Goal: Task Accomplishment & Management: Manage account settings

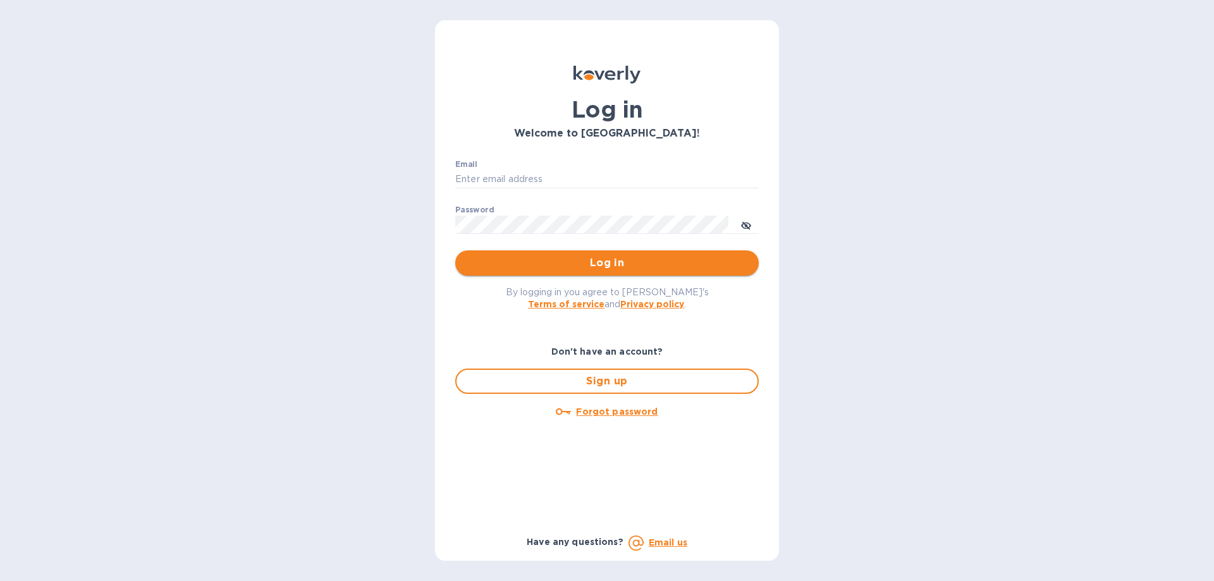
type input "[EMAIL_ADDRESS][DOMAIN_NAME]"
click at [568, 271] on button "Log in" at bounding box center [606, 262] width 303 height 25
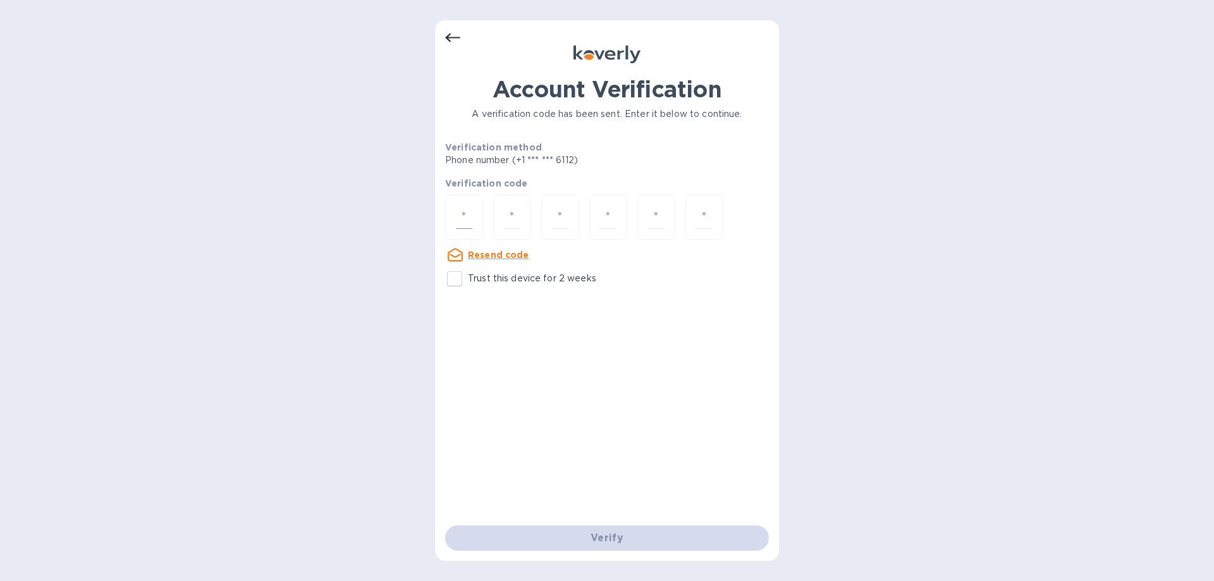
click at [470, 218] on input "number" at bounding box center [464, 216] width 16 height 23
click at [459, 278] on input "Trust this device for 2 weeks" at bounding box center [454, 279] width 27 height 27
checkbox input "true"
click at [462, 205] on input "number" at bounding box center [464, 216] width 16 height 23
type input "1"
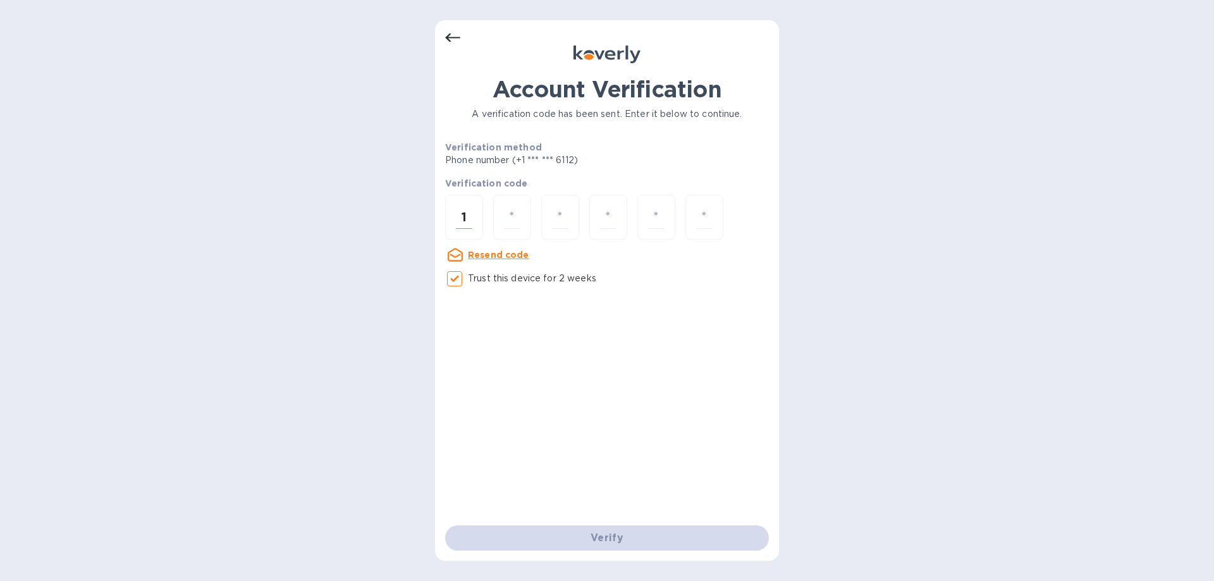
type input "1"
type input "9"
type input "7"
type input "3"
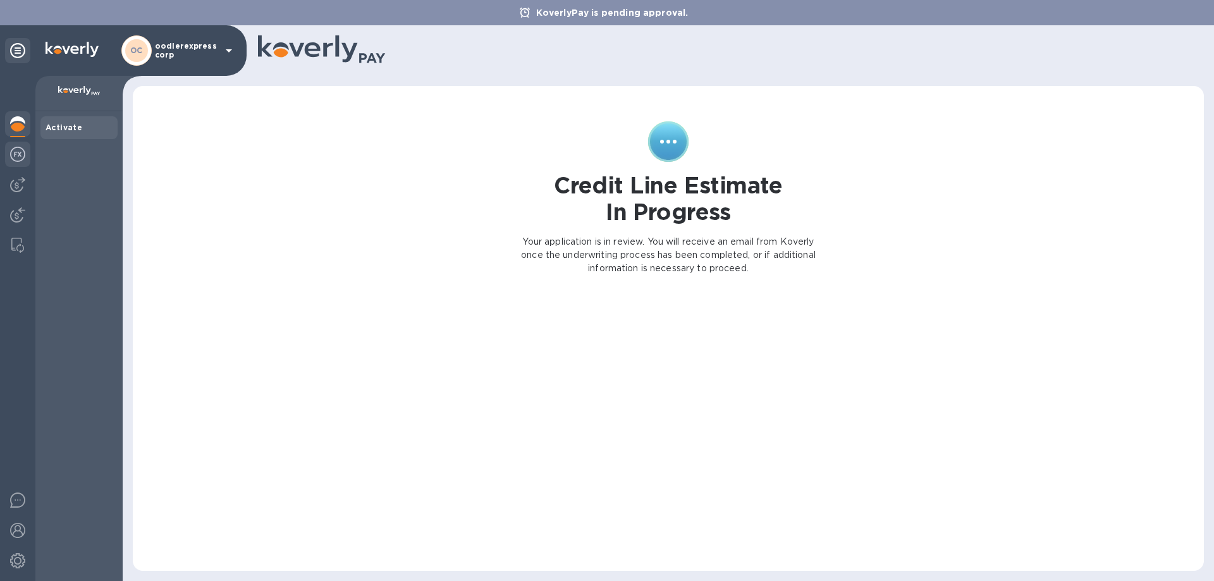
click at [13, 156] on img at bounding box center [17, 154] width 15 height 15
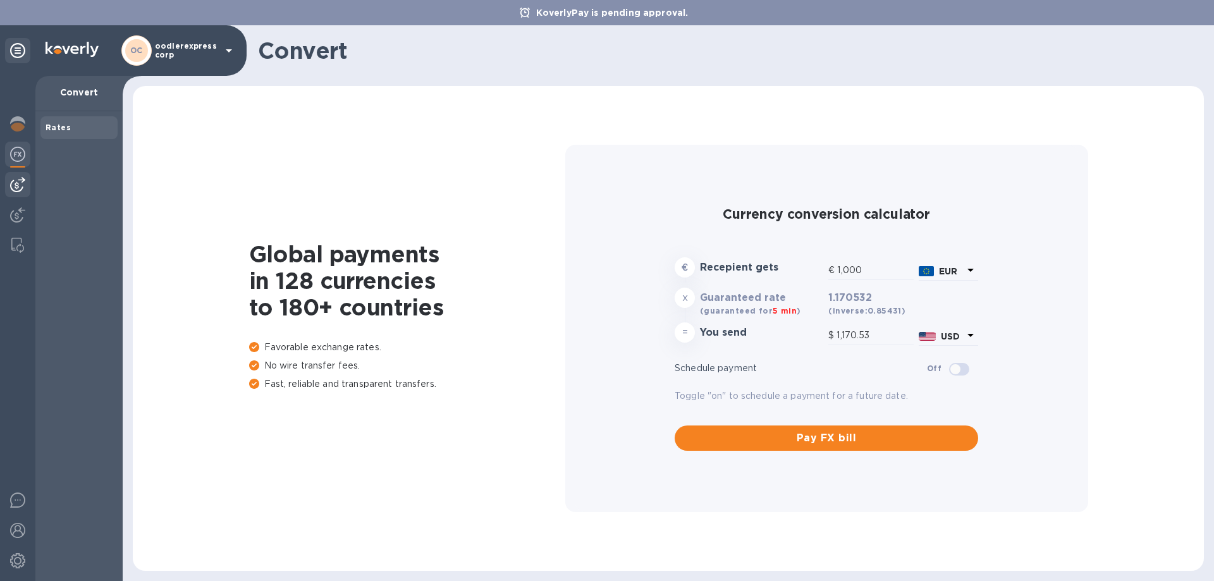
click at [15, 184] on img at bounding box center [17, 184] width 15 height 15
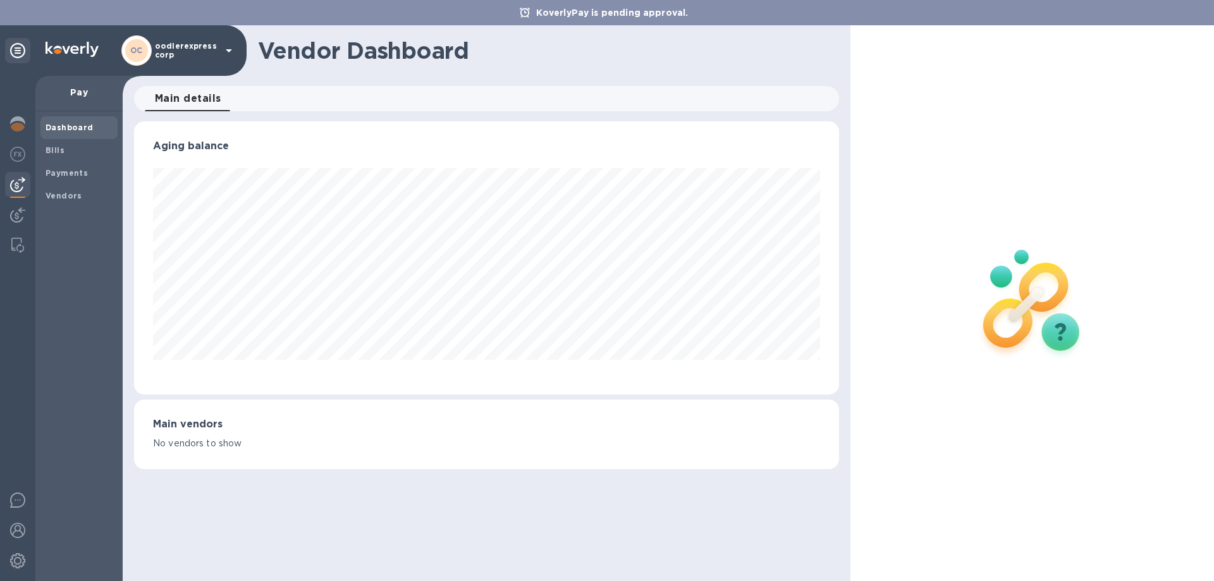
scroll to position [273, 704]
click at [62, 157] on div "Bills" at bounding box center [78, 150] width 77 height 23
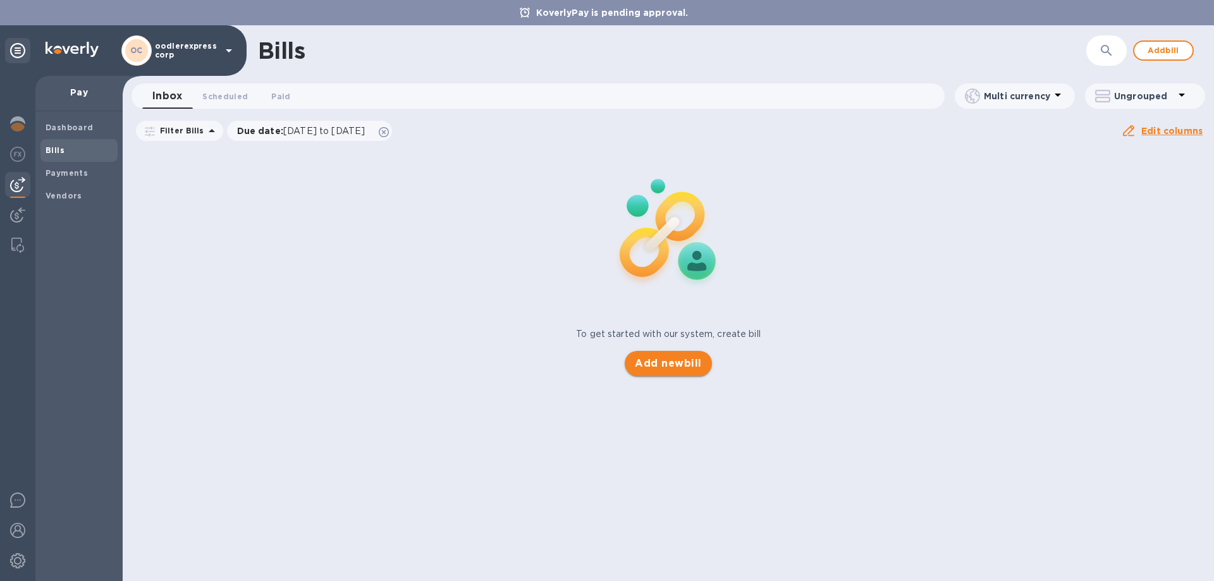
click at [658, 364] on span "Add new bill" at bounding box center [668, 363] width 66 height 15
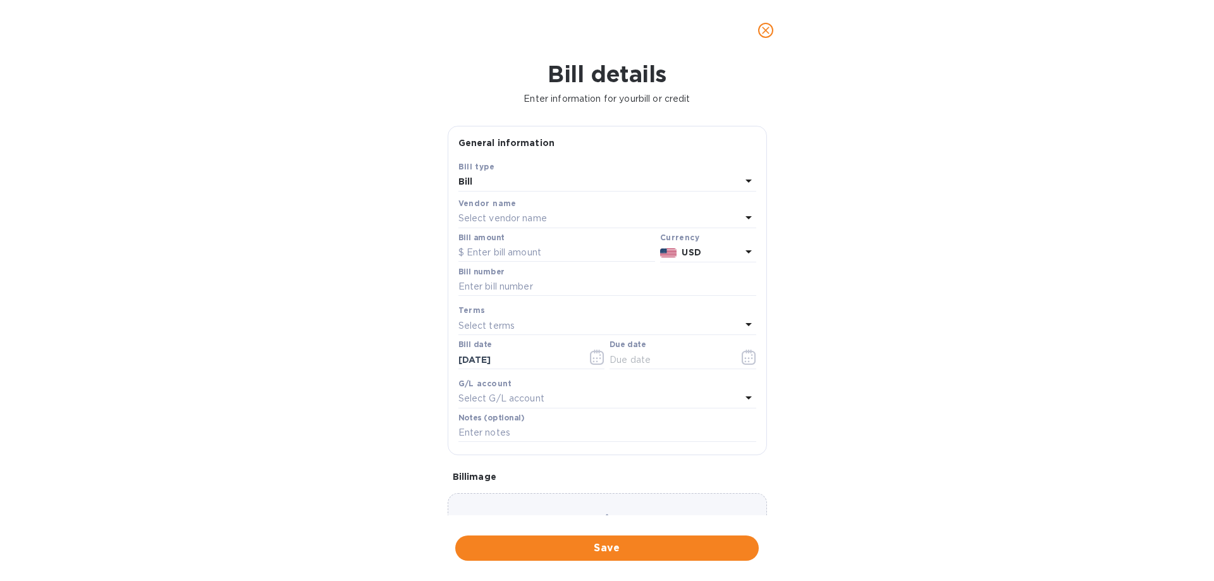
click at [494, 178] on div "Bill" at bounding box center [599, 182] width 283 height 18
click at [484, 235] on p "Credit" at bounding box center [602, 234] width 267 height 13
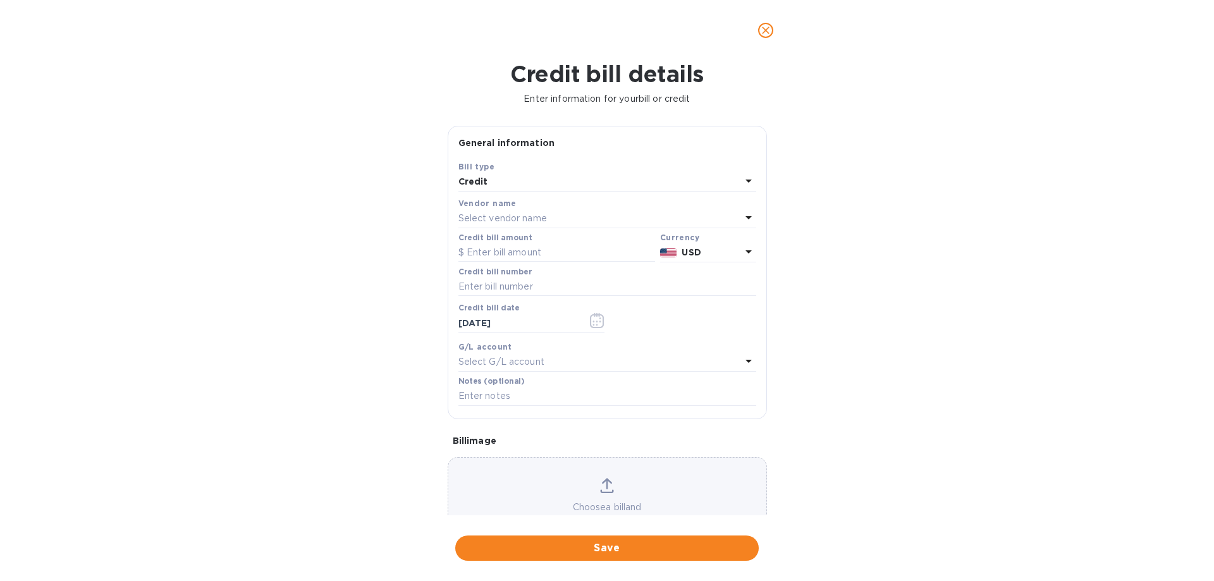
click at [508, 168] on div "Bill type" at bounding box center [607, 166] width 298 height 13
click at [508, 184] on div "Credit" at bounding box center [599, 182] width 283 height 18
click at [498, 213] on p "Bill" at bounding box center [602, 211] width 267 height 13
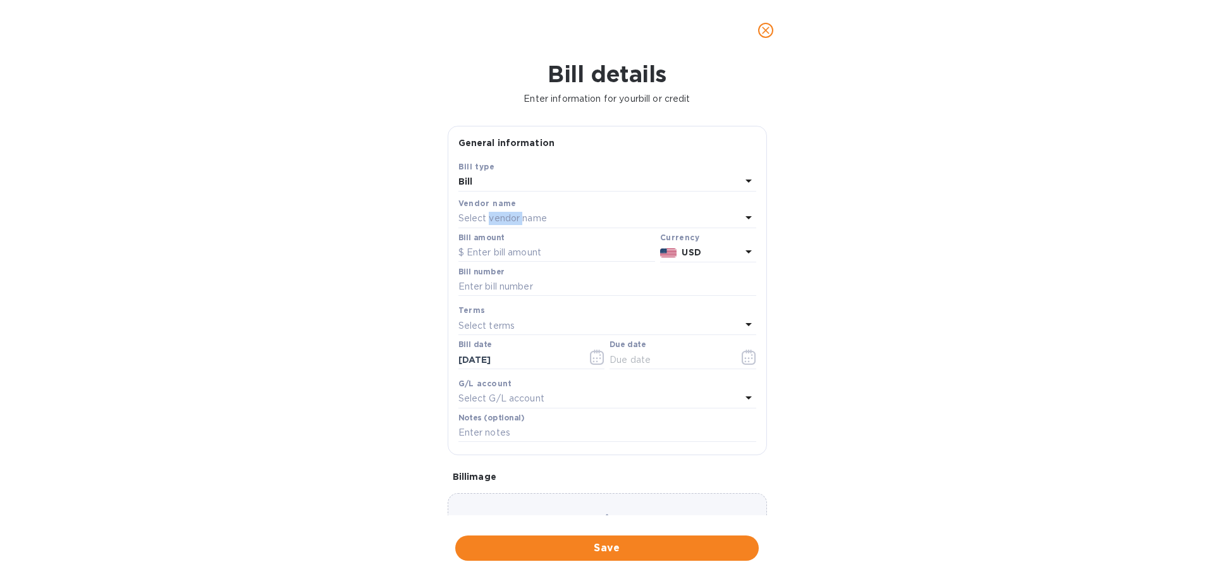
click at [497, 213] on p "Select vendor name" at bounding box center [502, 218] width 89 height 13
click at [504, 285] on p "DOS Express" at bounding box center [602, 290] width 267 height 13
click at [503, 245] on input "text" at bounding box center [556, 252] width 197 height 19
click at [516, 256] on input "text" at bounding box center [556, 252] width 197 height 19
type input "693.17"
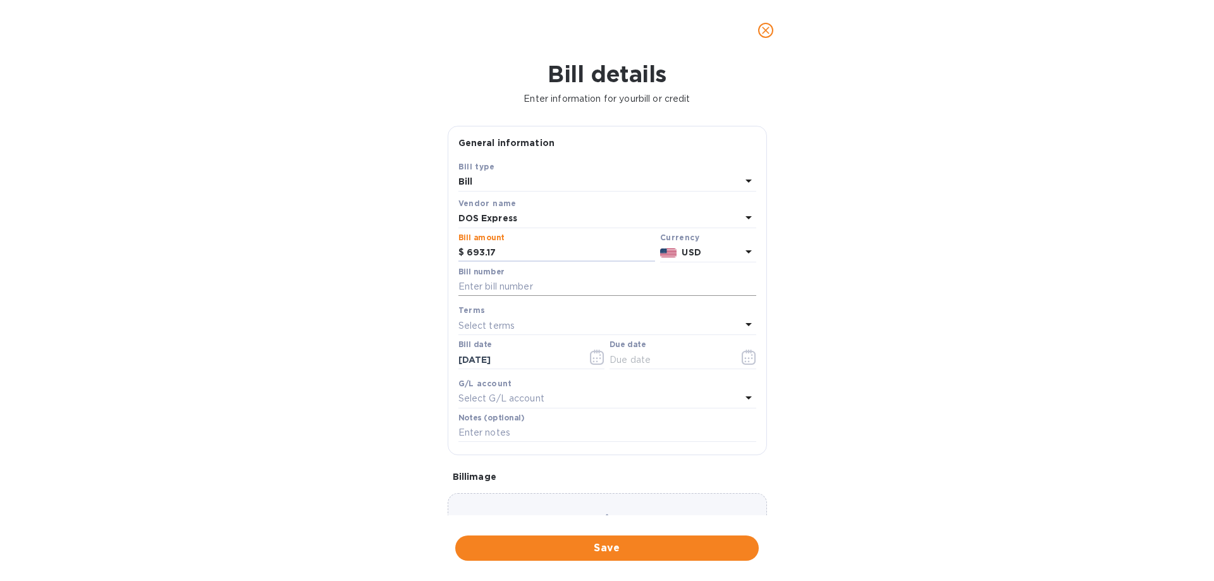
click at [535, 286] on input "text" at bounding box center [607, 287] width 298 height 19
drag, startPoint x: 469, startPoint y: 283, endPoint x: 473, endPoint y: 274, distance: 9.6
click at [470, 283] on input "49 dos" at bounding box center [607, 287] width 298 height 19
type input "53 dos"
click at [742, 362] on icon "button" at bounding box center [749, 357] width 15 height 15
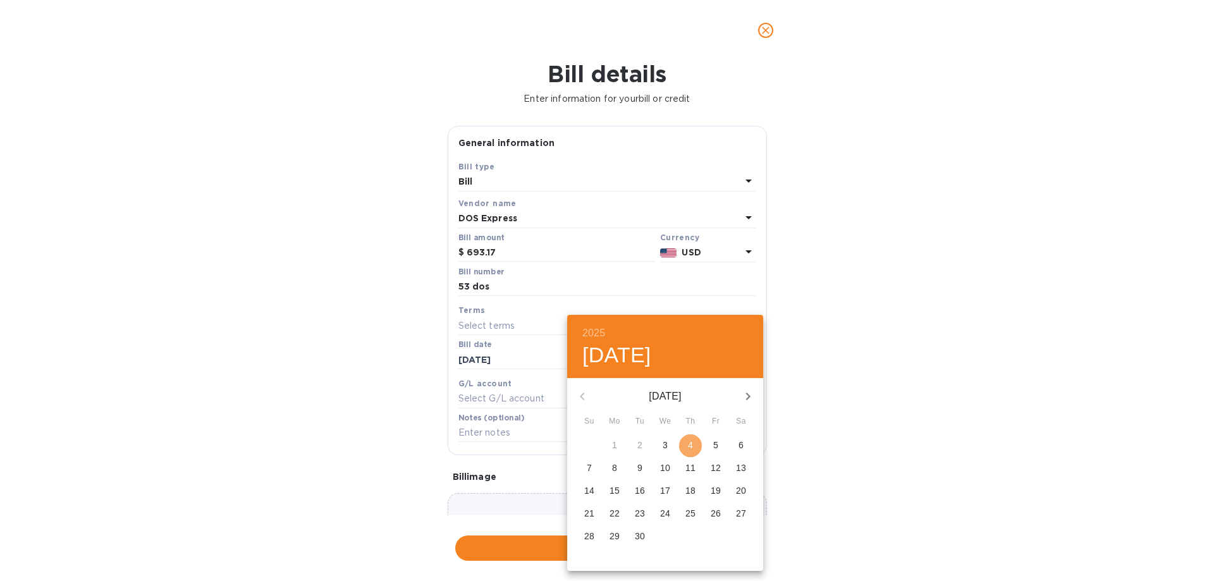
click at [687, 444] on span "4" at bounding box center [690, 445] width 23 height 13
type input "[DATE]"
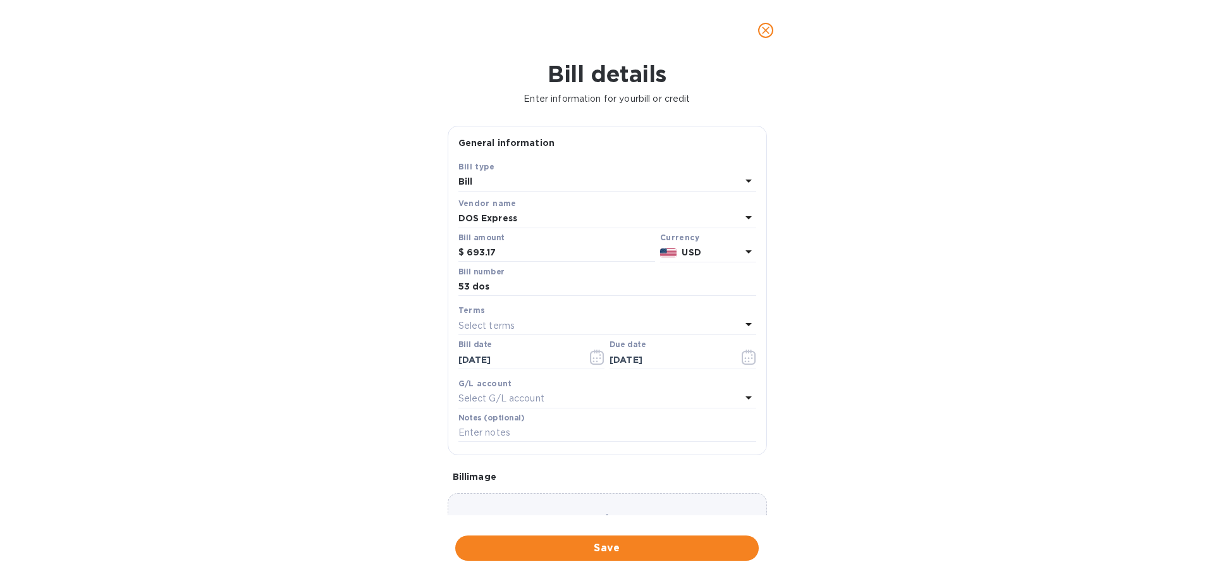
click at [565, 327] on div "Select terms" at bounding box center [599, 326] width 283 height 18
click at [565, 327] on div "Terms" at bounding box center [607, 353] width 267 height 54
click at [481, 315] on b "Terms" at bounding box center [471, 309] width 27 height 9
click at [513, 398] on p "Select G/L account" at bounding box center [501, 398] width 86 height 13
click at [513, 398] on div "Accounts No options" at bounding box center [607, 450] width 298 height 123
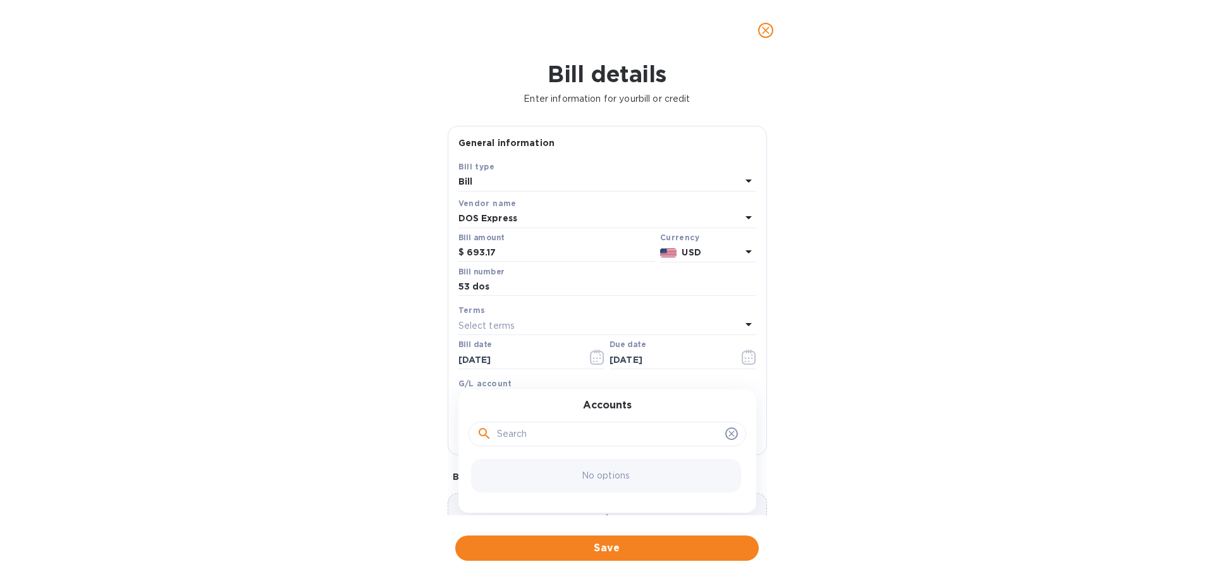
click at [513, 386] on div "G/L account" at bounding box center [607, 383] width 298 height 13
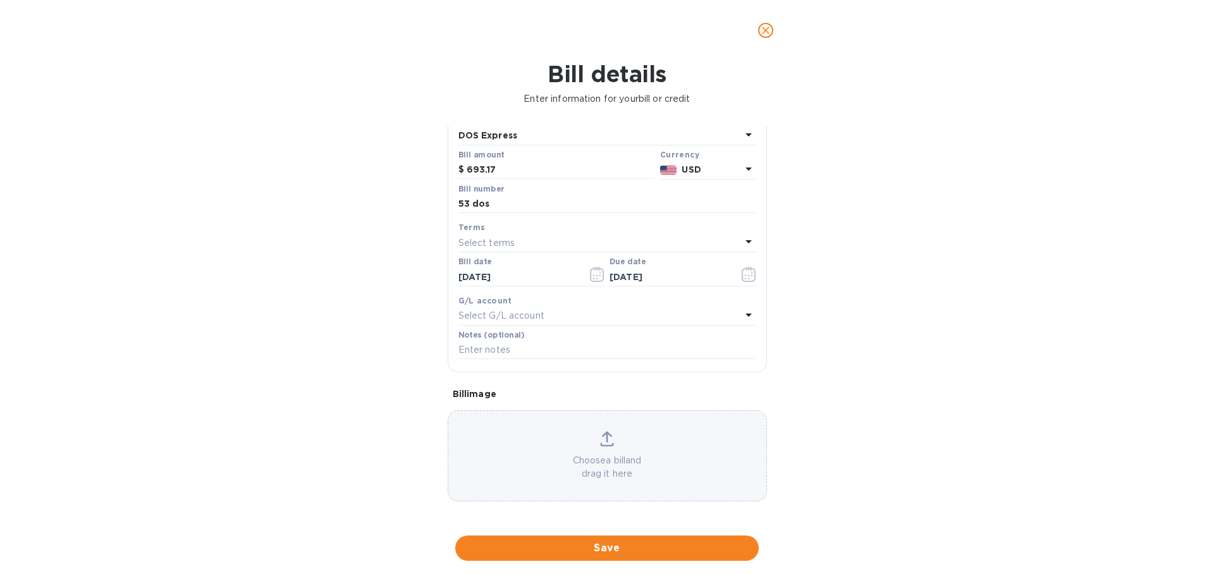
scroll to position [84, 0]
click at [606, 423] on div "Choose a bill and drag it here" at bounding box center [607, 454] width 319 height 91
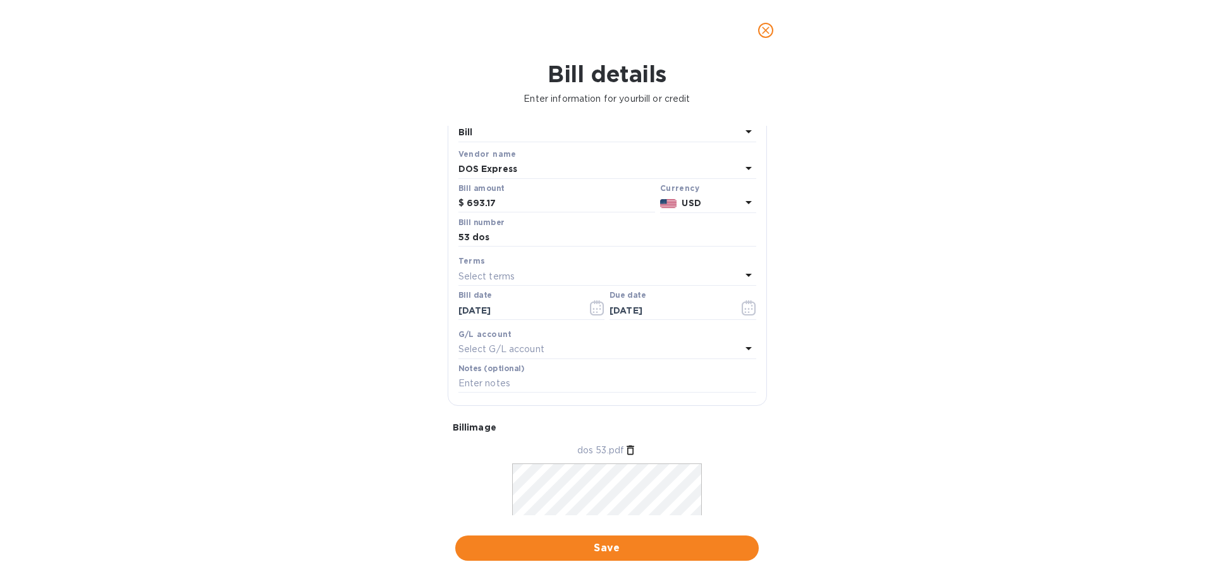
scroll to position [123, 0]
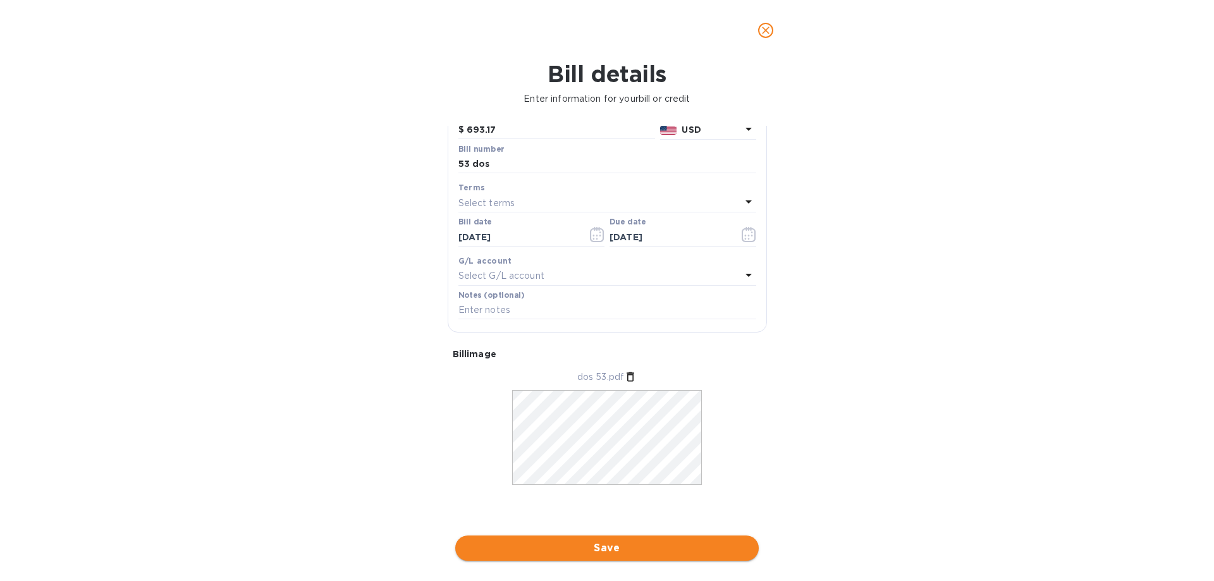
click at [629, 547] on span "Save" at bounding box center [606, 548] width 283 height 15
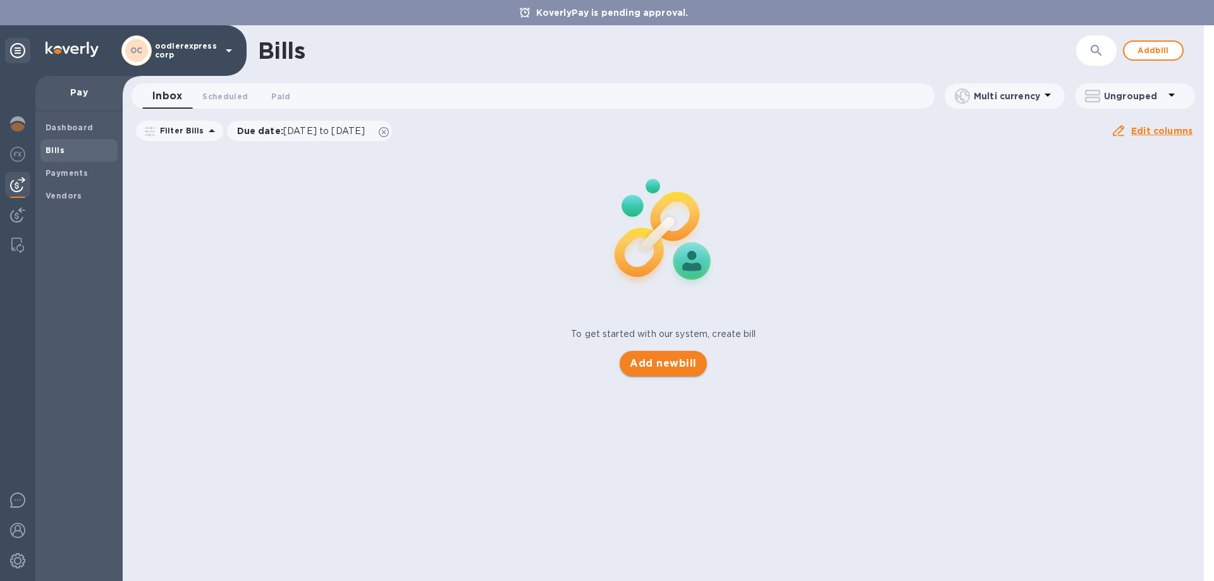
click at [662, 364] on div "Bills ​ Add bill Inbox 0 Scheduled 0 Paid 0 Multi currency Ungrouped Filter Bil…" at bounding box center [663, 303] width 1081 height 556
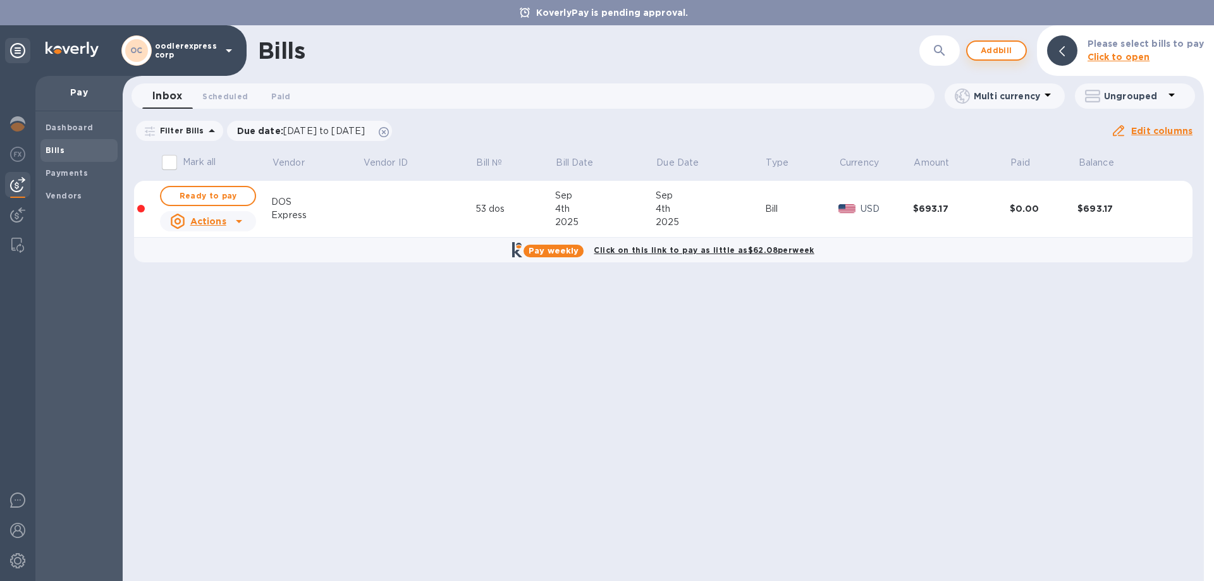
click at [999, 45] on span "Add bill" at bounding box center [996, 50] width 38 height 15
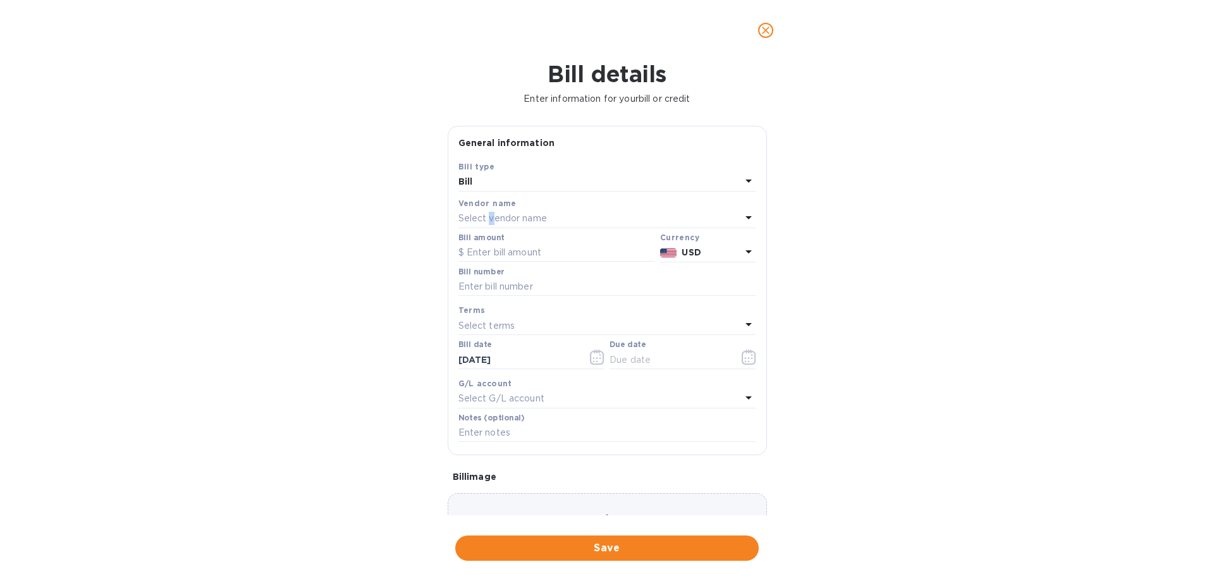
click at [491, 210] on div "Select vendor name" at bounding box center [599, 219] width 283 height 18
click at [481, 287] on p "DOS Express" at bounding box center [602, 290] width 267 height 13
click at [491, 253] on input "text" at bounding box center [556, 252] width 197 height 19
type input "174.99"
click at [604, 294] on input "text" at bounding box center [607, 287] width 298 height 19
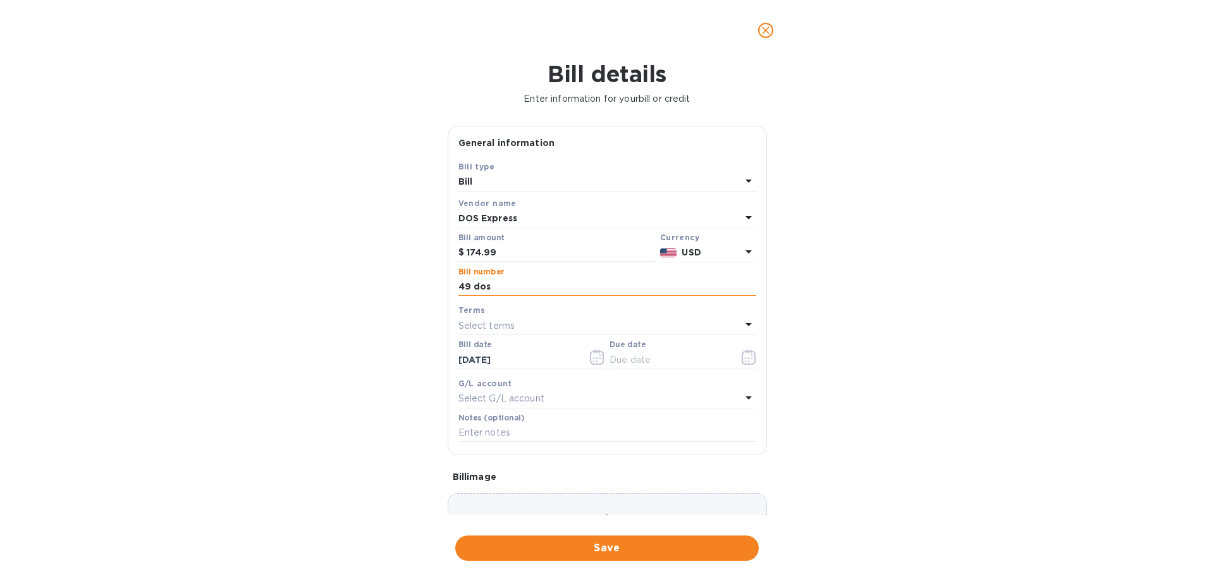
click at [470, 285] on input "49 dos" at bounding box center [607, 287] width 298 height 19
click at [500, 290] on input "53 dos" at bounding box center [607, 287] width 298 height 19
type input "53 helper"
click at [532, 360] on input "[DATE]" at bounding box center [517, 359] width 119 height 19
click at [749, 359] on icon "button" at bounding box center [749, 357] width 14 height 15
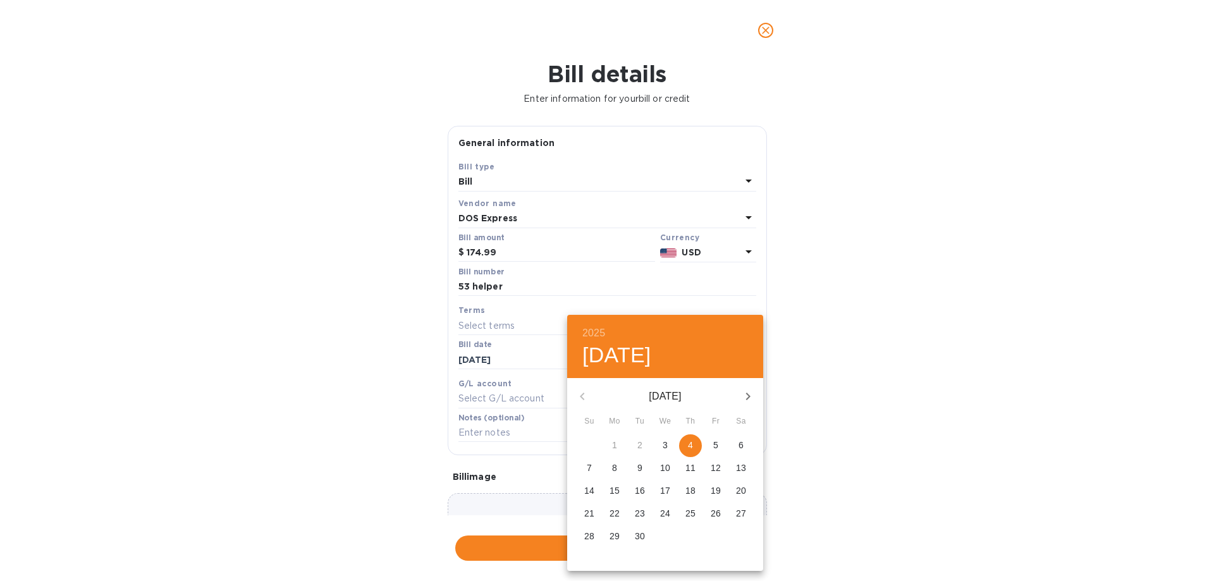
click at [692, 446] on p "4" at bounding box center [690, 445] width 5 height 13
type input "[DATE]"
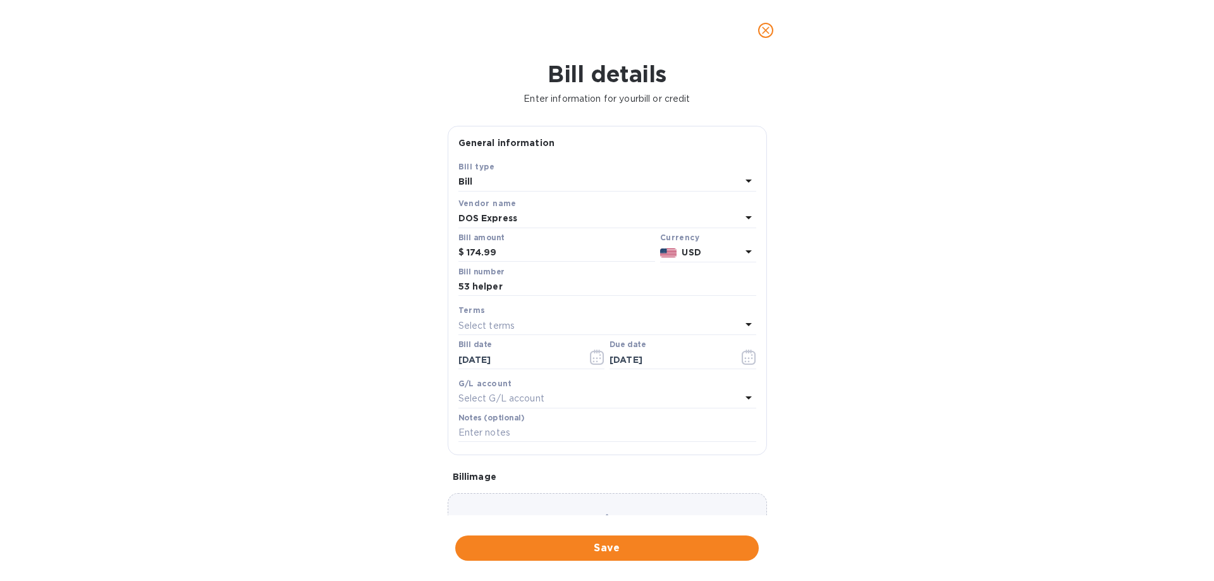
scroll to position [84, 0]
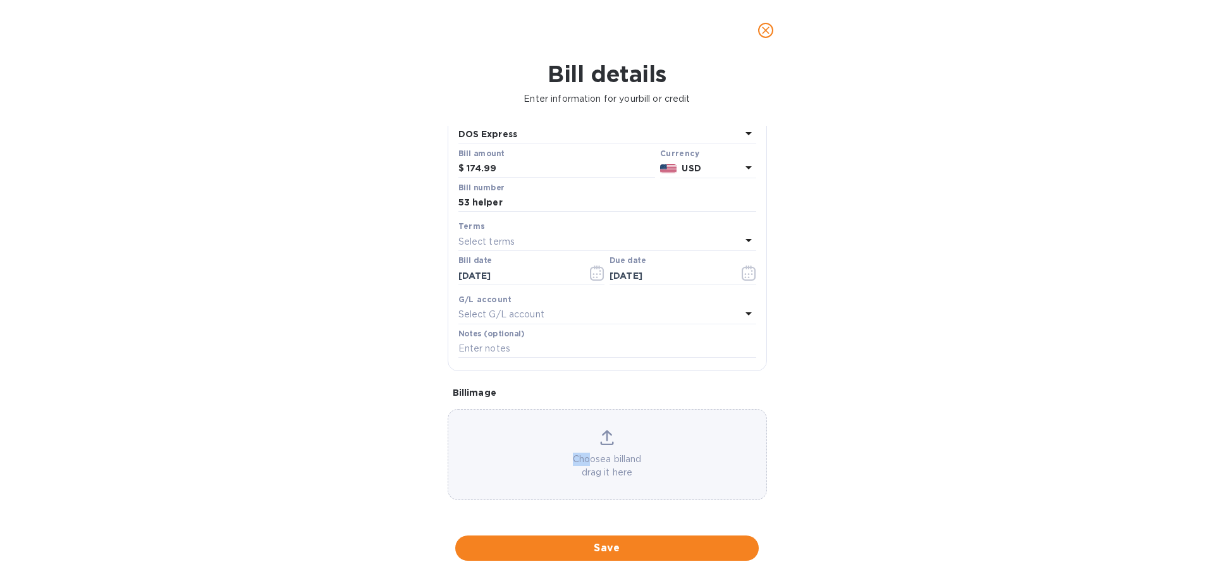
click at [582, 449] on div "Choose a bill and drag it here" at bounding box center [607, 454] width 318 height 49
click at [579, 544] on span "Save" at bounding box center [606, 548] width 283 height 15
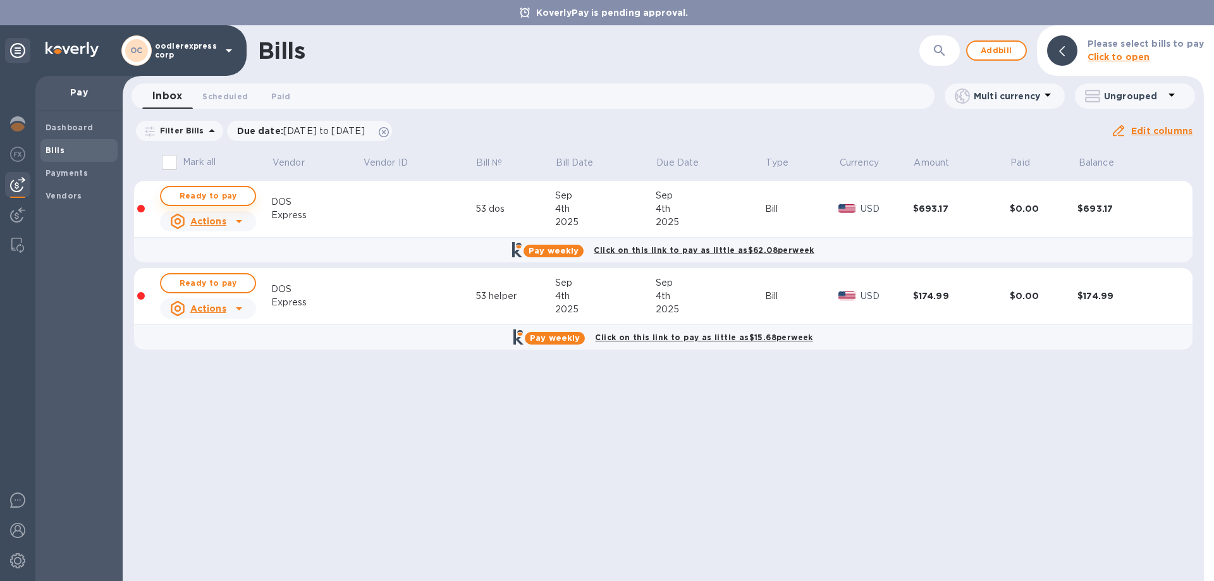
click at [200, 193] on span "Ready to pay" at bounding box center [207, 195] width 73 height 15
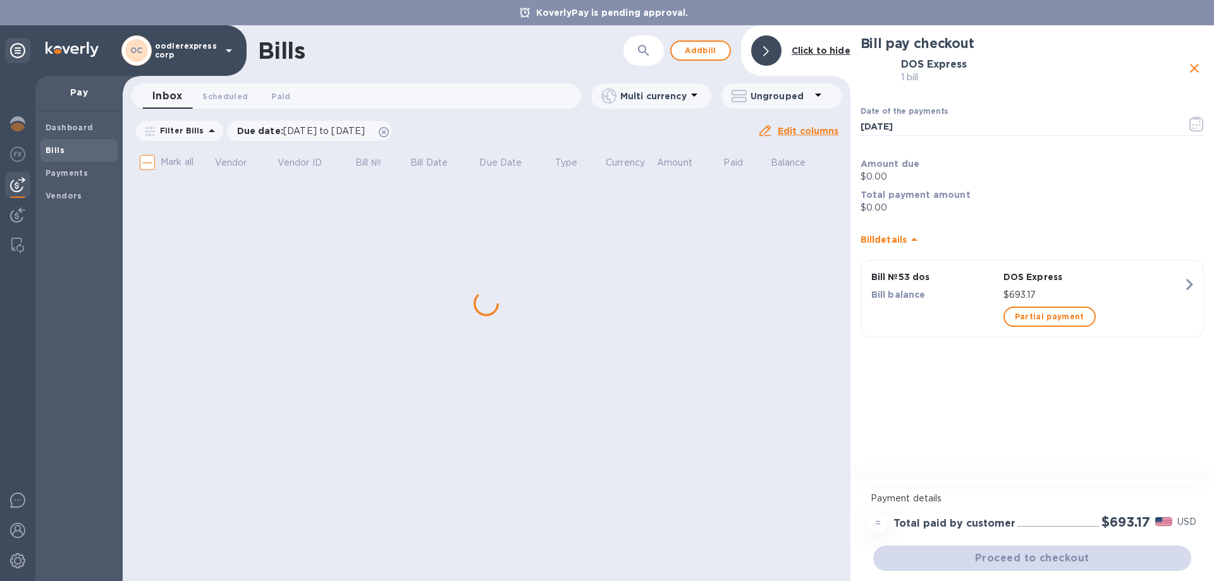
click at [214, 285] on div "Bills ​ Add [PERSON_NAME] to hide Inbox 0 Scheduled 0 Paid 0 Multi currency Ung…" at bounding box center [487, 303] width 728 height 556
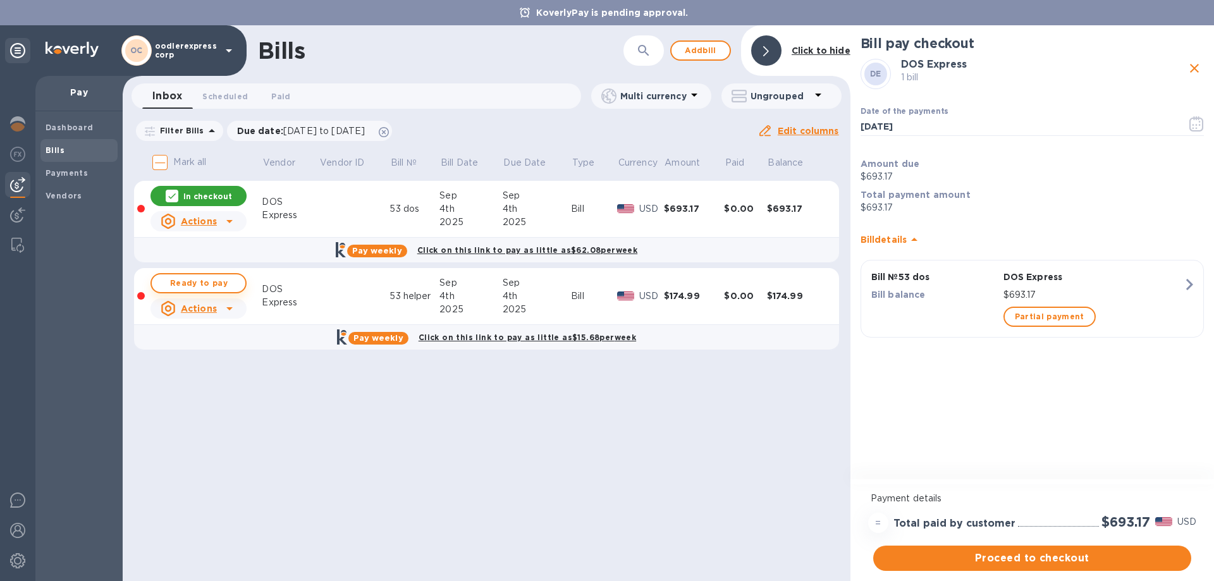
click at [216, 274] on button "Ready to pay" at bounding box center [198, 283] width 96 height 20
checkbox input "true"
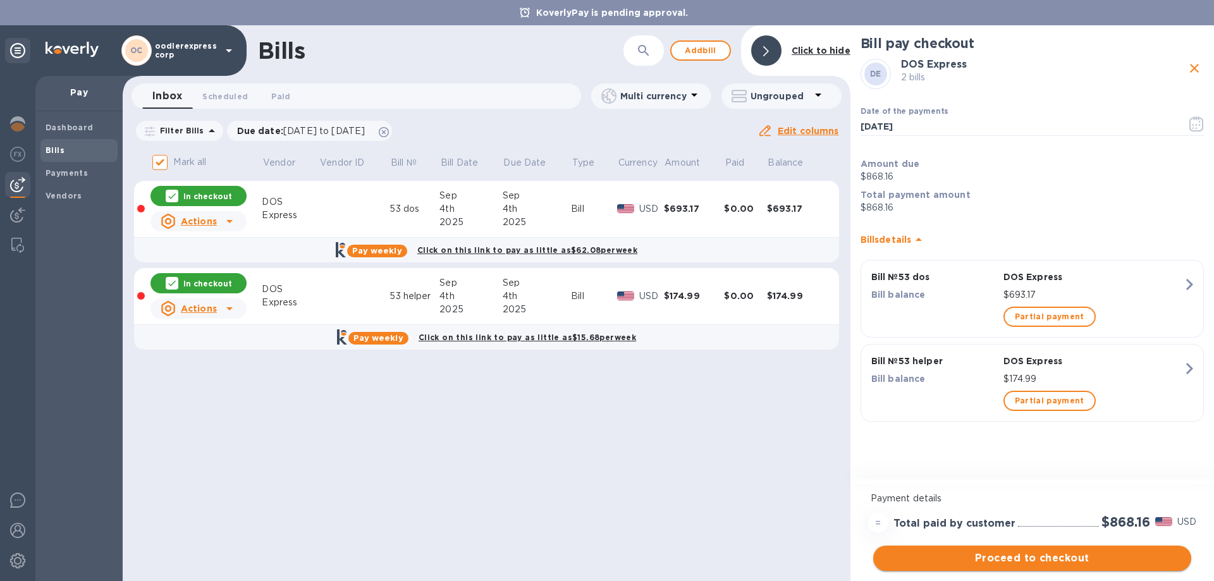
click at [1056, 548] on button "Proceed to checkout" at bounding box center [1032, 558] width 318 height 25
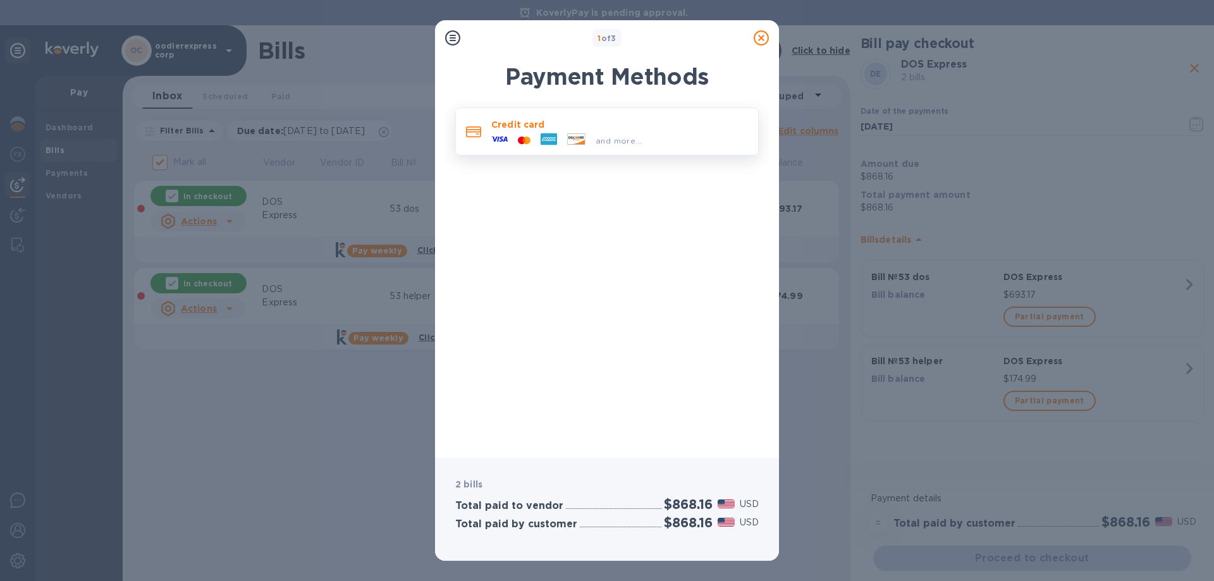
click at [573, 143] on icon at bounding box center [576, 138] width 17 height 11
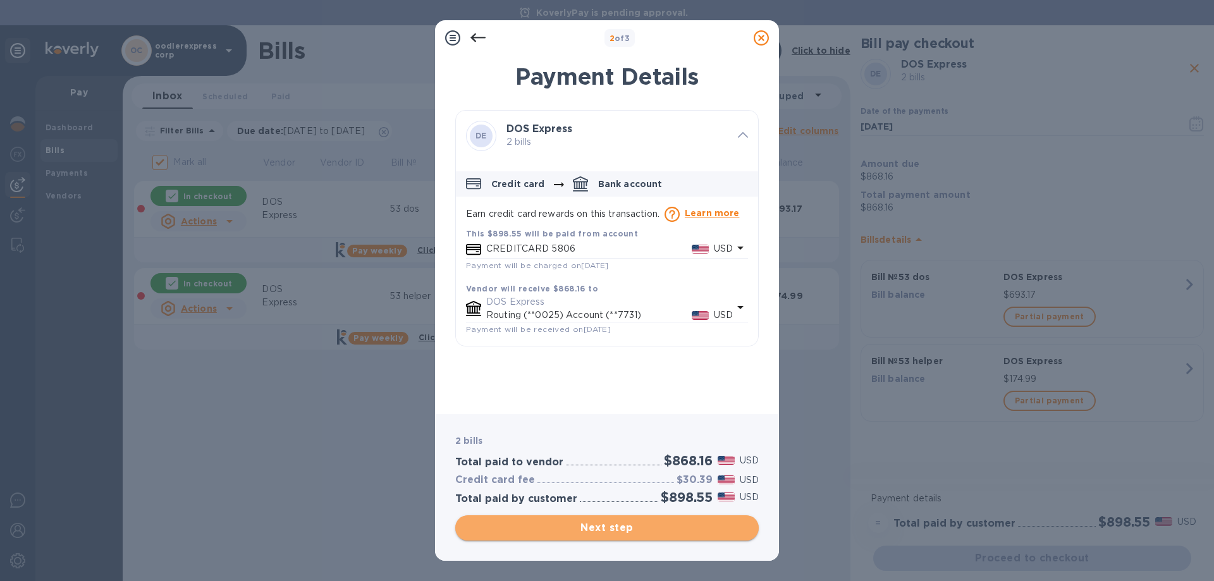
click at [640, 528] on span "Next step" at bounding box center [606, 527] width 283 height 15
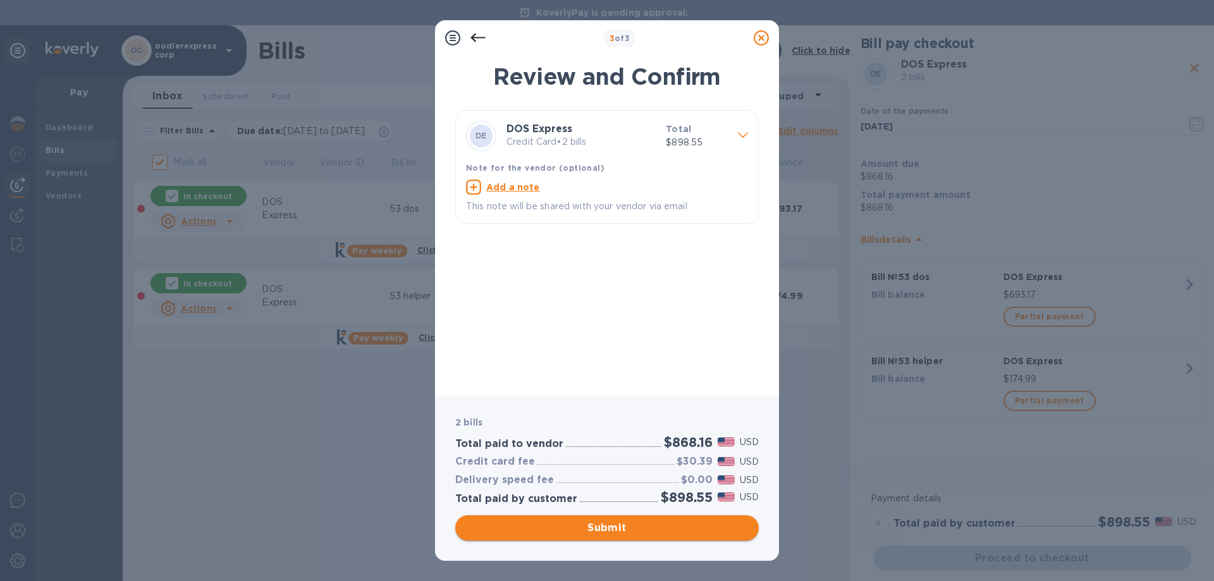
click at [666, 525] on span "Submit" at bounding box center [606, 527] width 283 height 15
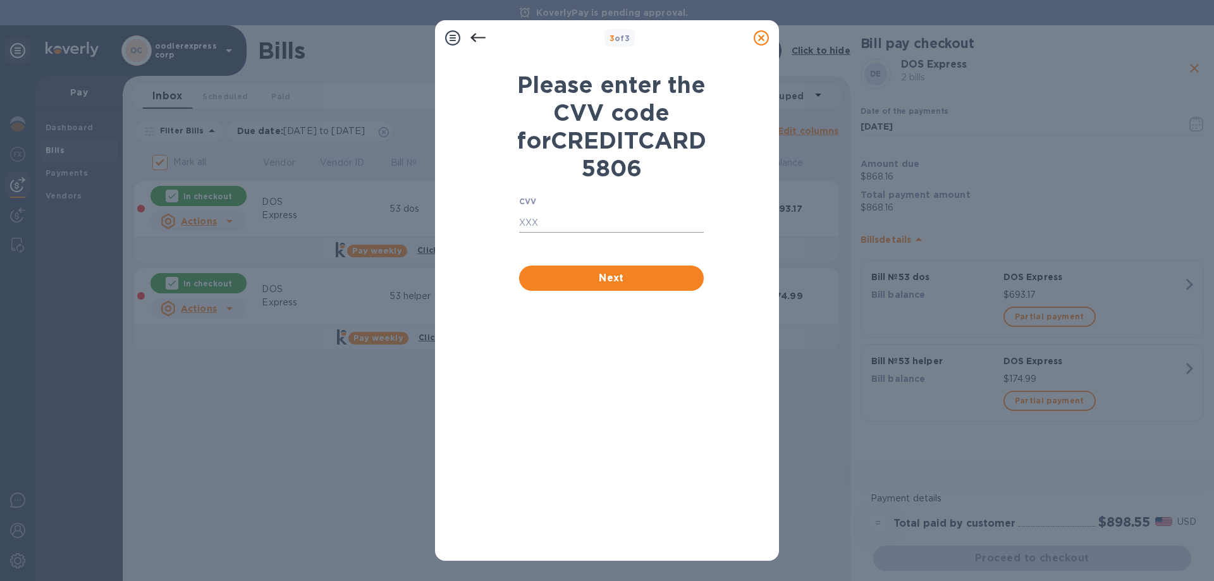
drag, startPoint x: 542, startPoint y: 235, endPoint x: 542, endPoint y: 243, distance: 7.6
click at [542, 240] on div "CVV ​" at bounding box center [611, 226] width 185 height 58
click at [542, 233] on input "text" at bounding box center [611, 223] width 185 height 19
type input "177"
click button "Next" at bounding box center [611, 278] width 185 height 25
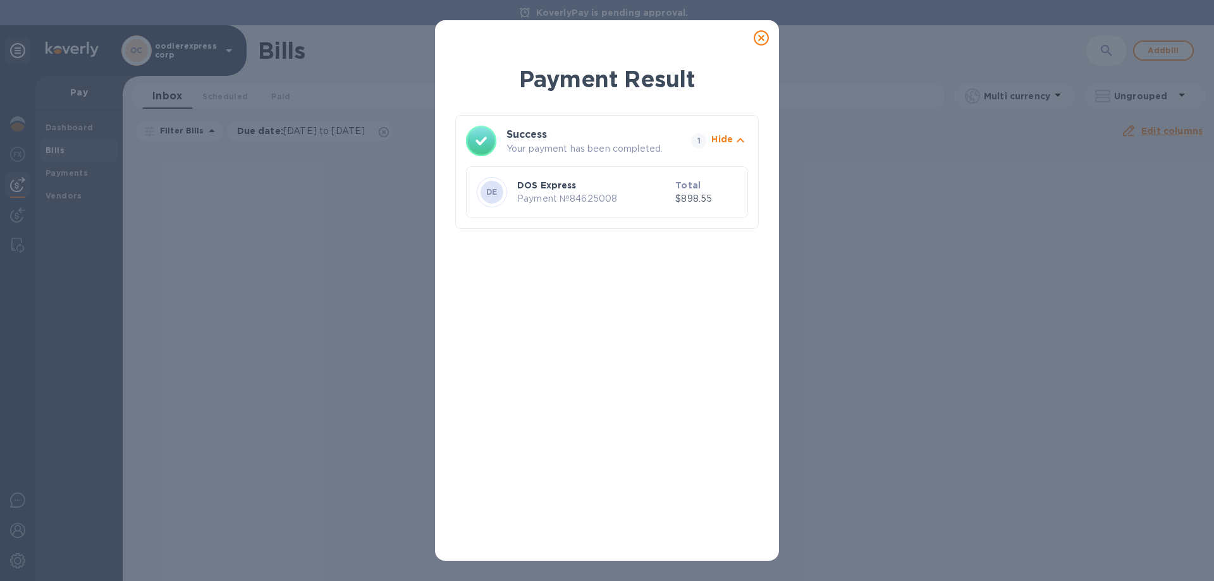
click at [754, 36] on icon at bounding box center [761, 37] width 15 height 15
